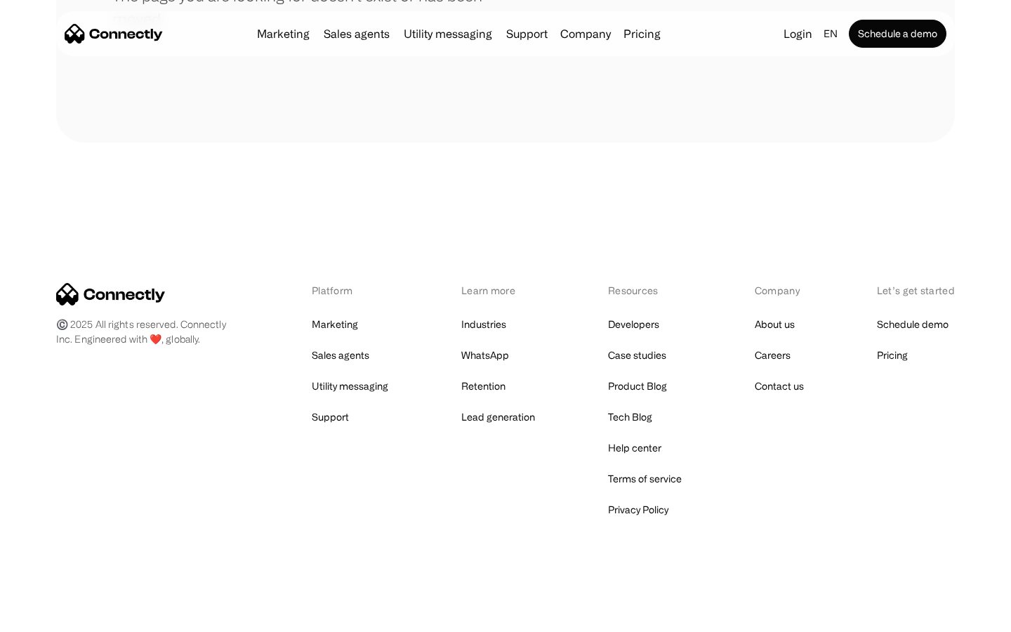
scroll to position [256, 0]
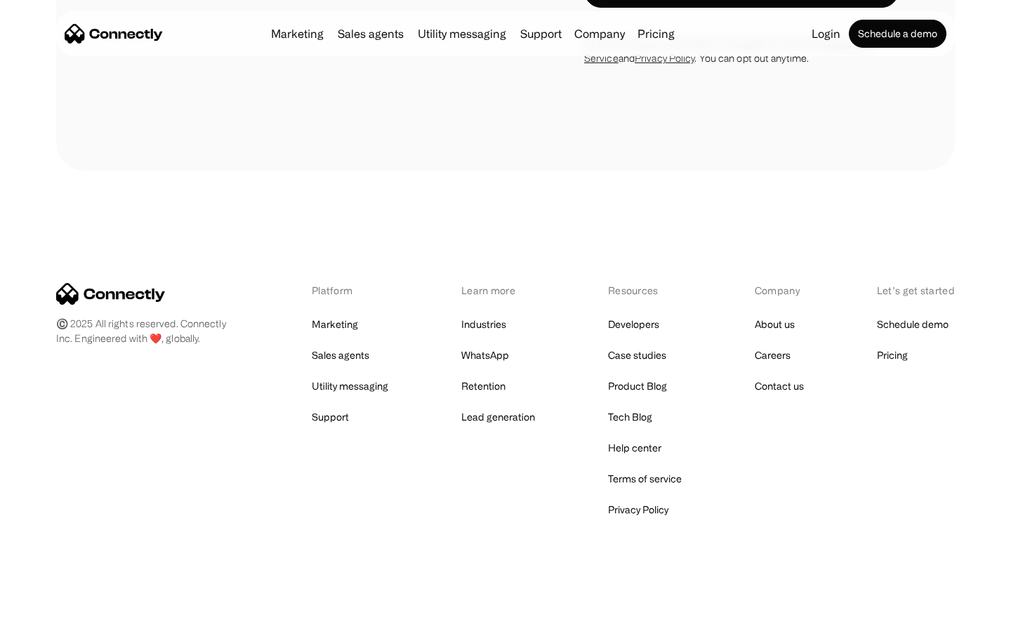
scroll to position [2375, 0]
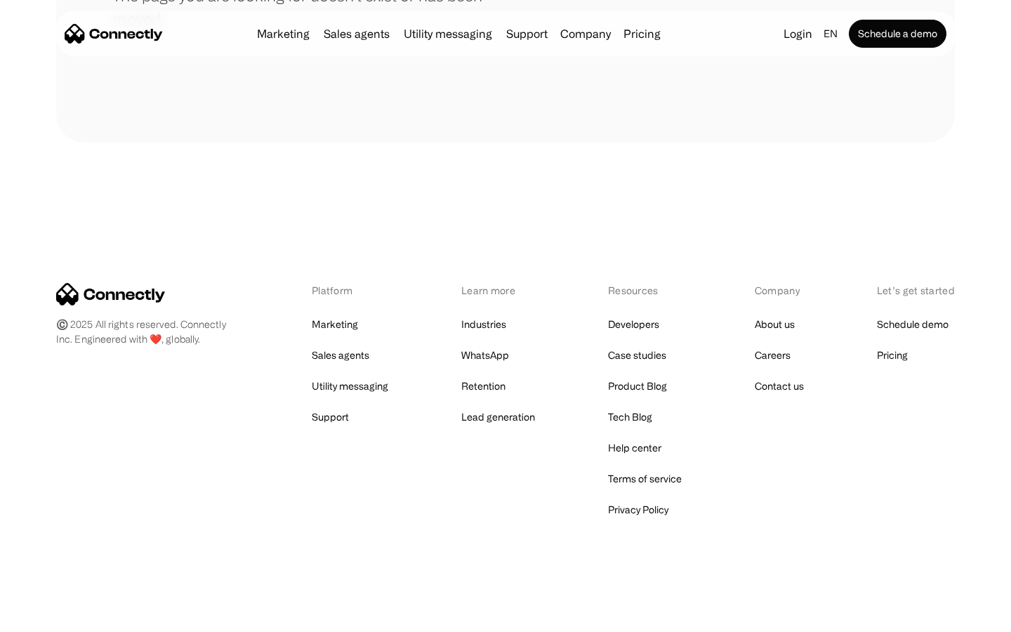
scroll to position [256, 0]
